Goal: Task Accomplishment & Management: Manage account settings

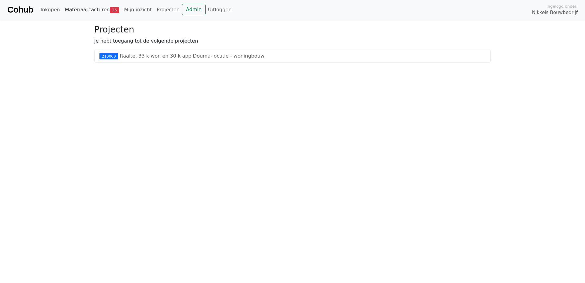
click at [100, 13] on link "Materiaal facturen 26" at bounding box center [91, 10] width 59 height 12
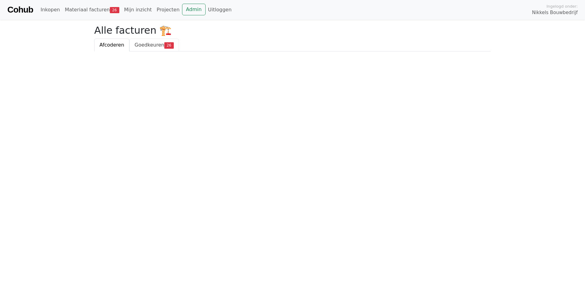
click at [150, 43] on span "Goedkeuren" at bounding box center [150, 45] width 30 height 6
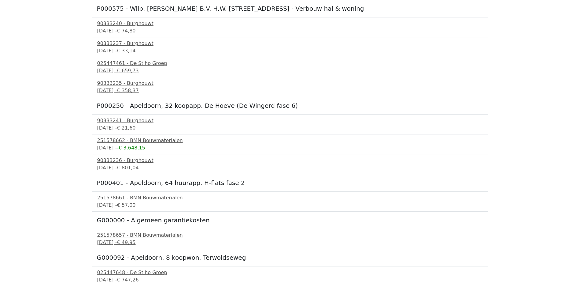
scroll to position [475, 0]
